Goal: Information Seeking & Learning: Learn about a topic

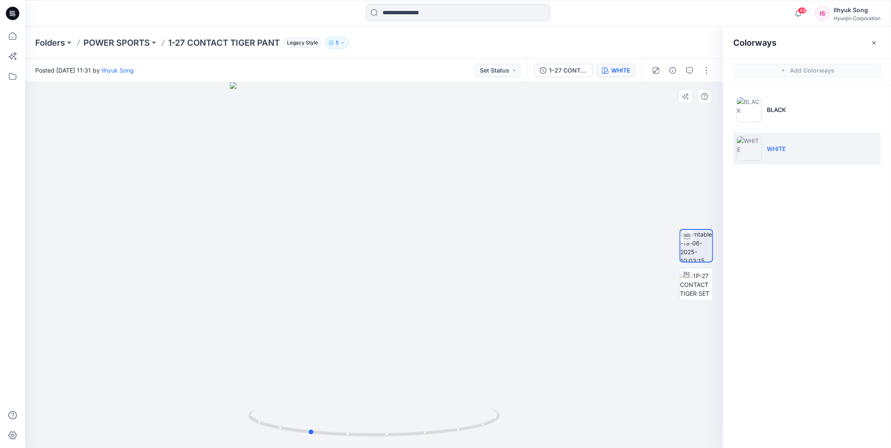
drag, startPoint x: 439, startPoint y: 244, endPoint x: 551, endPoint y: 238, distance: 112.1
click at [551, 238] on div at bounding box center [374, 265] width 698 height 366
drag, startPoint x: 441, startPoint y: 220, endPoint x: 543, endPoint y: 215, distance: 102.4
click at [543, 216] on div at bounding box center [374, 265] width 698 height 366
drag, startPoint x: 389, startPoint y: 198, endPoint x: 583, endPoint y: 182, distance: 194.8
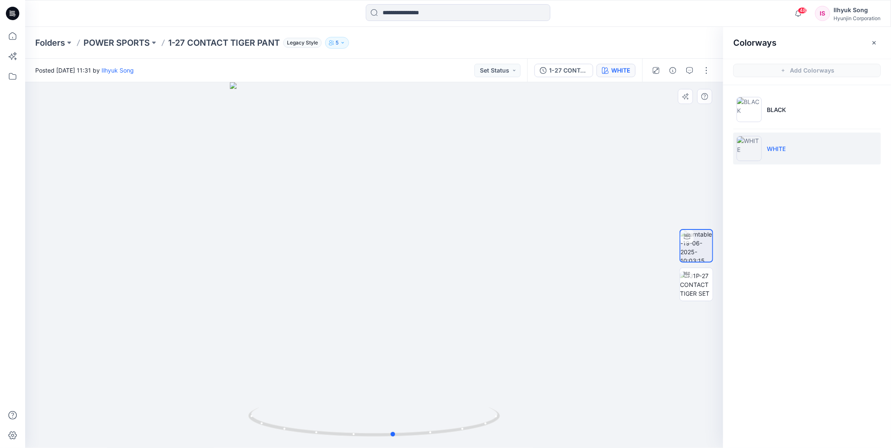
click at [584, 184] on div at bounding box center [374, 265] width 698 height 366
drag, startPoint x: 396, startPoint y: 184, endPoint x: 556, endPoint y: 200, distance: 160.5
click at [556, 200] on div at bounding box center [374, 265] width 698 height 366
drag, startPoint x: 389, startPoint y: 184, endPoint x: 662, endPoint y: 155, distance: 274.4
click at [662, 155] on div at bounding box center [374, 265] width 698 height 366
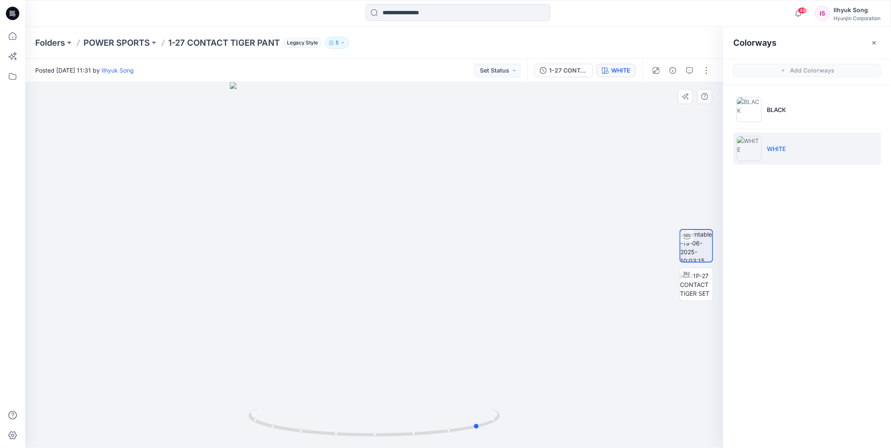
drag, startPoint x: 372, startPoint y: 165, endPoint x: 535, endPoint y: 164, distance: 163.5
click at [535, 164] on div at bounding box center [374, 265] width 698 height 366
drag, startPoint x: 483, startPoint y: 221, endPoint x: 410, endPoint y: 225, distance: 73.9
click at [410, 225] on div at bounding box center [374, 265] width 698 height 366
click at [706, 288] on img at bounding box center [696, 284] width 33 height 26
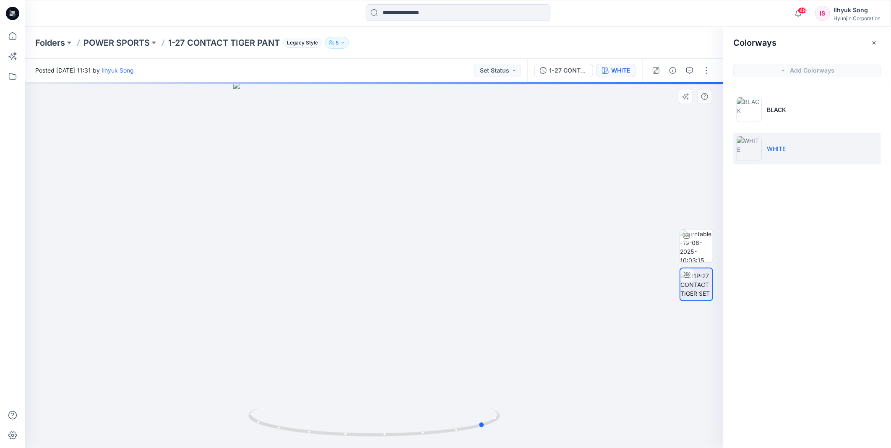
drag, startPoint x: 410, startPoint y: 213, endPoint x: 519, endPoint y: 203, distance: 109.1
click at [519, 203] on div at bounding box center [374, 265] width 698 height 366
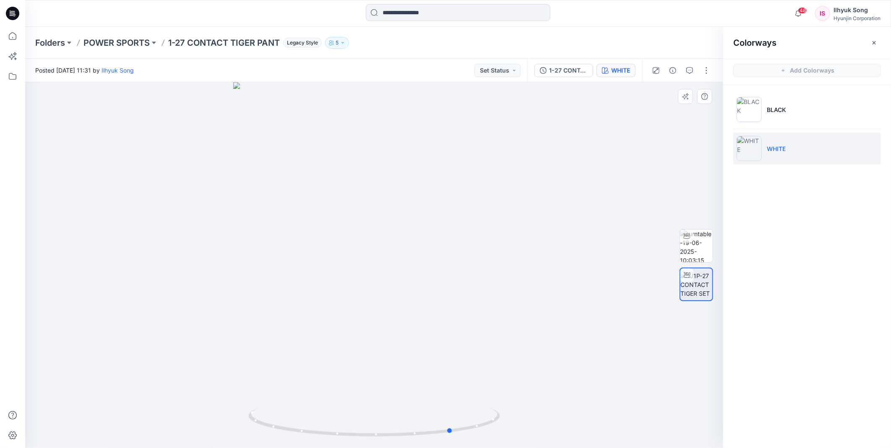
drag, startPoint x: 398, startPoint y: 220, endPoint x: 617, endPoint y: 198, distance: 219.5
click at [617, 198] on div at bounding box center [374, 265] width 698 height 366
drag, startPoint x: 344, startPoint y: 236, endPoint x: 530, endPoint y: 212, distance: 187.7
click at [530, 212] on div at bounding box center [374, 265] width 698 height 366
click at [407, 13] on input at bounding box center [458, 12] width 184 height 17
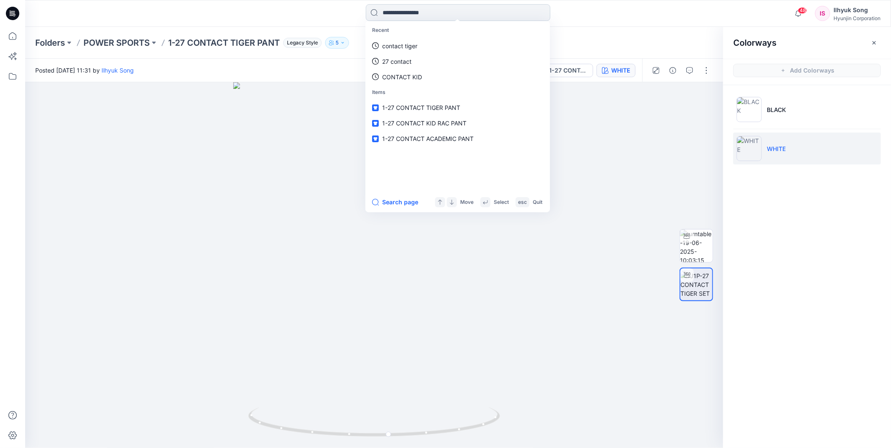
type input "*"
type input "**********"
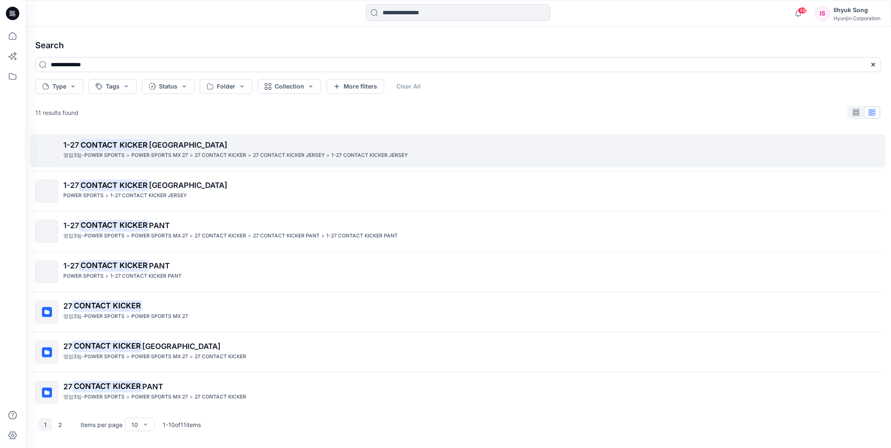
click at [148, 135] on link "1-27 CONTACT KICKER JERSEY 영업3팀-POWER SPORTS > POWER SPORTS MX 27 > 27 CONTACT …" at bounding box center [457, 150] width 855 height 33
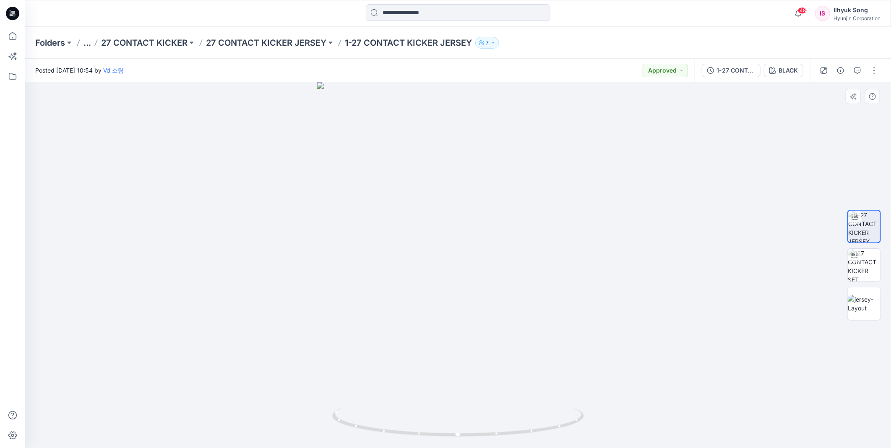
click at [870, 286] on div at bounding box center [864, 265] width 34 height 210
drag, startPoint x: 486, startPoint y: 259, endPoint x: 622, endPoint y: 246, distance: 137.3
click at [622, 246] on div at bounding box center [457, 265] width 865 height 366
click at [870, 303] on img at bounding box center [863, 304] width 33 height 18
drag, startPoint x: 497, startPoint y: 286, endPoint x: 623, endPoint y: 286, distance: 126.2
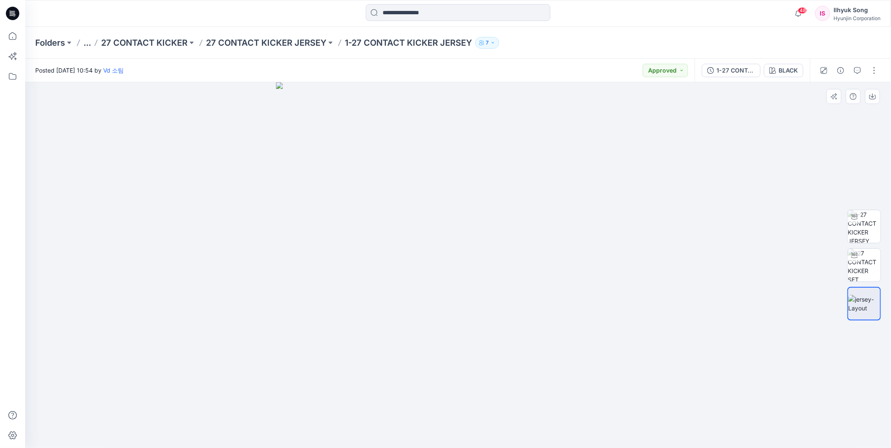
click at [617, 286] on img at bounding box center [458, 265] width 364 height 366
drag, startPoint x: 877, startPoint y: 261, endPoint x: 874, endPoint y: 254, distance: 8.1
click at [877, 261] on img at bounding box center [863, 265] width 33 height 33
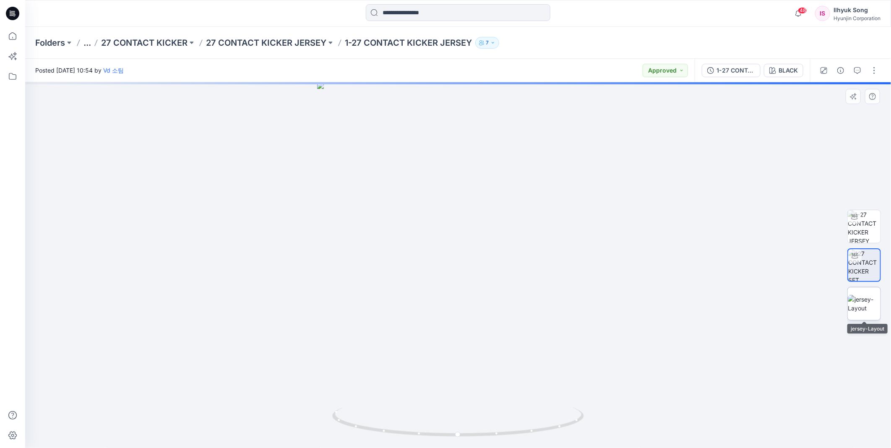
click at [878, 306] on img at bounding box center [863, 304] width 33 height 18
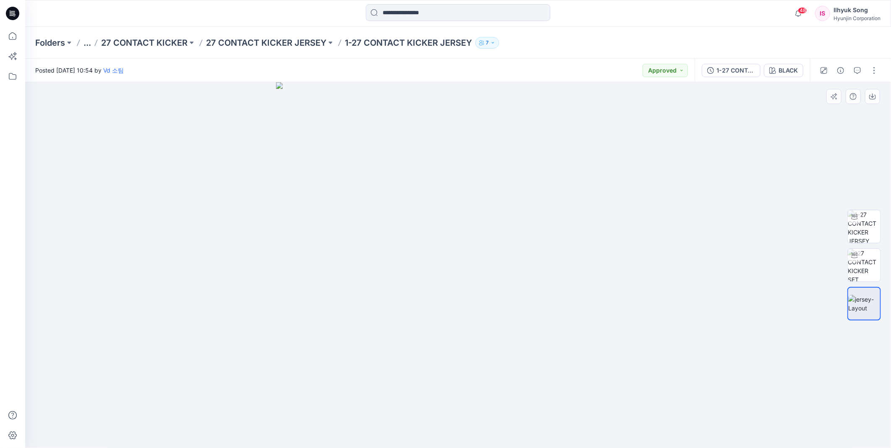
drag, startPoint x: 579, startPoint y: 247, endPoint x: 705, endPoint y: 246, distance: 126.2
click at [704, 246] on div at bounding box center [457, 265] width 865 height 366
drag, startPoint x: 864, startPoint y: 265, endPoint x: 857, endPoint y: 258, distance: 9.5
click at [864, 265] on img at bounding box center [863, 265] width 33 height 33
click at [868, 231] on img at bounding box center [863, 226] width 33 height 33
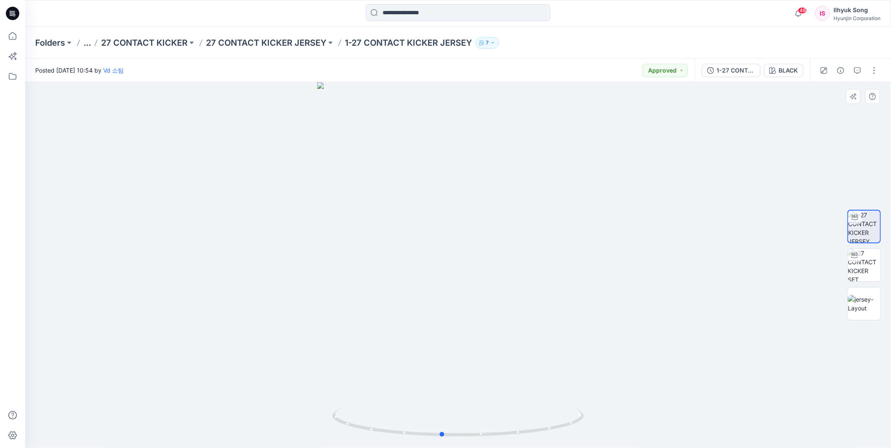
drag, startPoint x: 504, startPoint y: 231, endPoint x: 710, endPoint y: 235, distance: 205.9
click at [710, 235] on div at bounding box center [457, 265] width 865 height 366
drag, startPoint x: 478, startPoint y: 178, endPoint x: 519, endPoint y: 177, distance: 41.1
click at [519, 177] on div at bounding box center [457, 265] width 865 height 366
